Goal: Task Accomplishment & Management: Complete application form

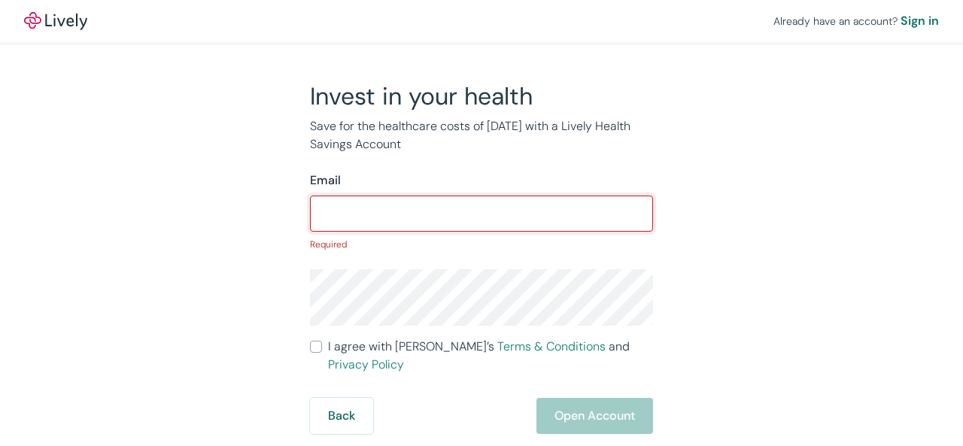
click at [488, 207] on input "Email" at bounding box center [481, 214] width 343 height 30
paste input "[EMAIL_ADDRESS][DOMAIN_NAME]"
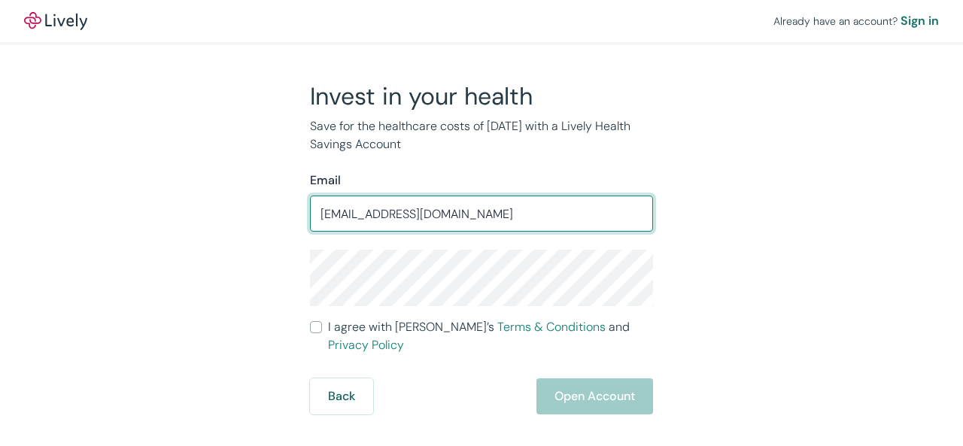
type input "[EMAIL_ADDRESS][DOMAIN_NAME]"
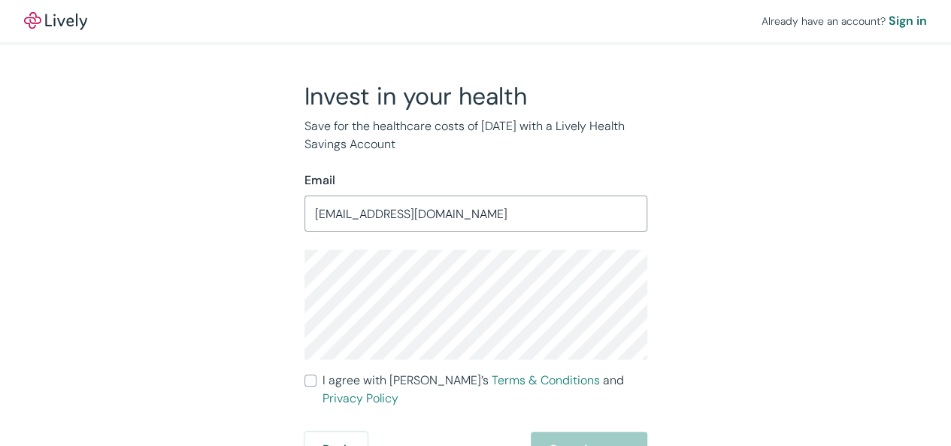
drag, startPoint x: 739, startPoint y: 264, endPoint x: 684, endPoint y: 294, distance: 61.9
click at [739, 264] on div "Invest in your health Save for the healthcare costs of [DATE] with a Lively Hea…" at bounding box center [467, 274] width 722 height 387
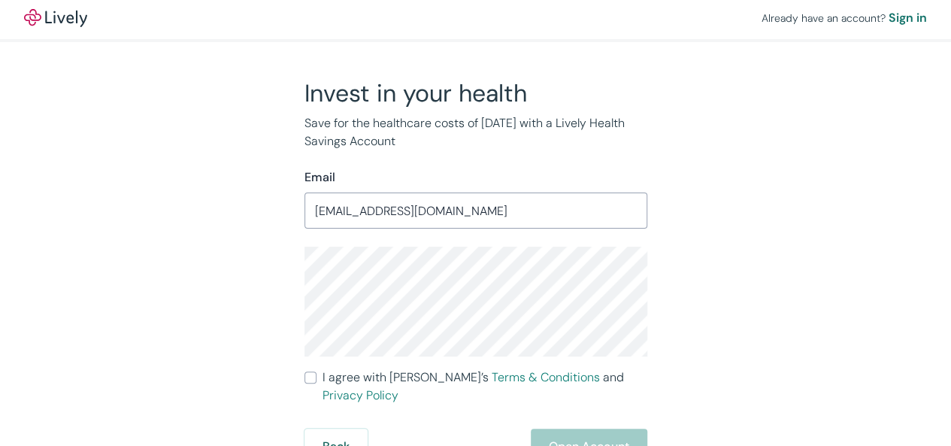
click at [317, 376] on label "I agree with Lively’s Terms & Conditions and Privacy Policy" at bounding box center [476, 387] width 343 height 36
click at [317, 376] on input "I agree with Lively’s Terms & Conditions and Privacy Policy" at bounding box center [311, 378] width 12 height 12
checkbox input "true"
click at [581, 429] on button "Open Account" at bounding box center [589, 447] width 117 height 36
